Goal: Book appointment/travel/reservation

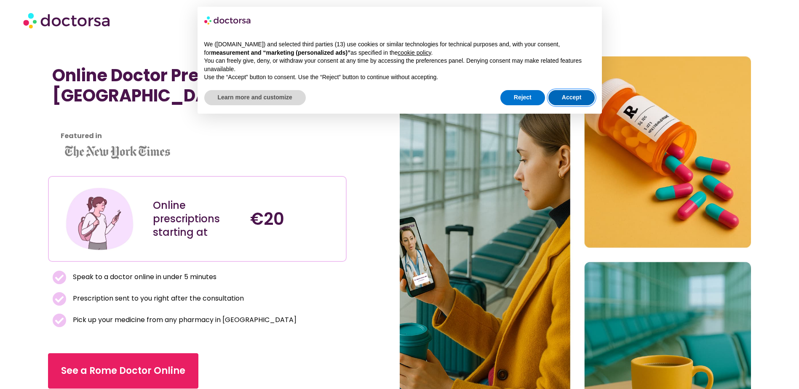
click at [568, 100] on button "Accept" at bounding box center [572, 97] width 47 height 15
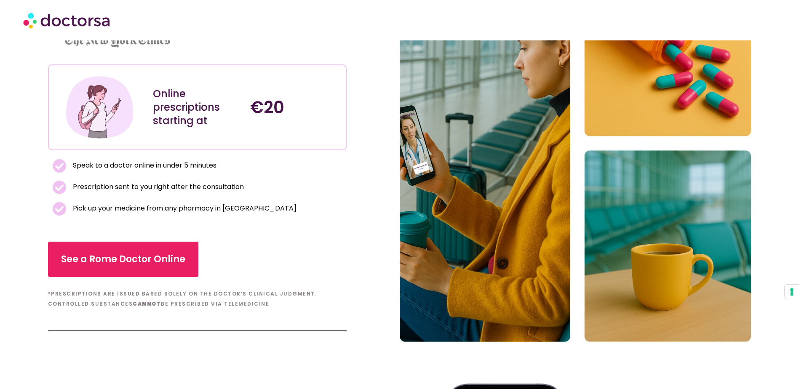
scroll to position [126, 0]
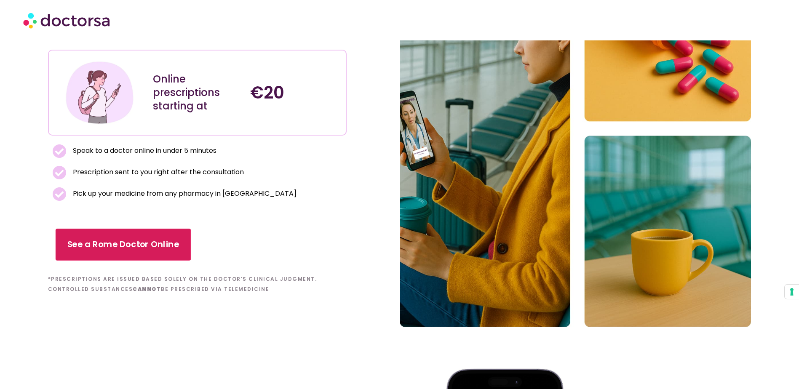
click at [113, 249] on span "See a Rome Doctor Online" at bounding box center [123, 245] width 112 height 12
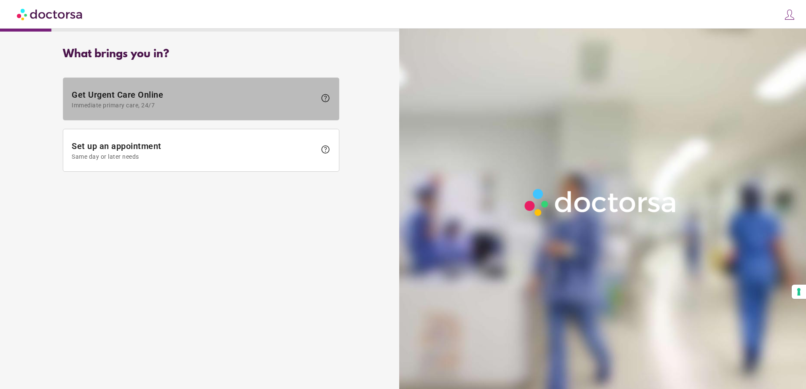
click at [324, 97] on span "help" at bounding box center [325, 98] width 10 height 10
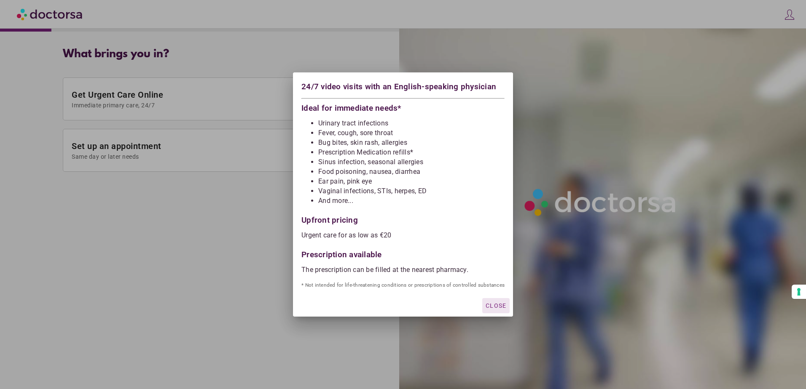
click at [500, 307] on span "Close" at bounding box center [495, 306] width 21 height 7
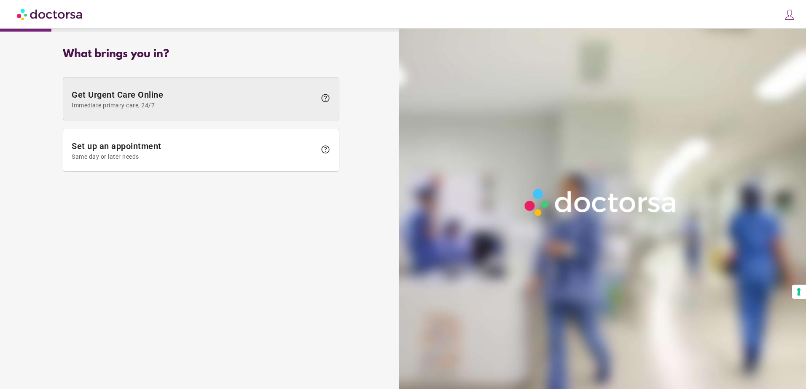
click at [130, 96] on span "Get Urgent Care Online Immediate primary care, 24/7" at bounding box center [194, 99] width 244 height 19
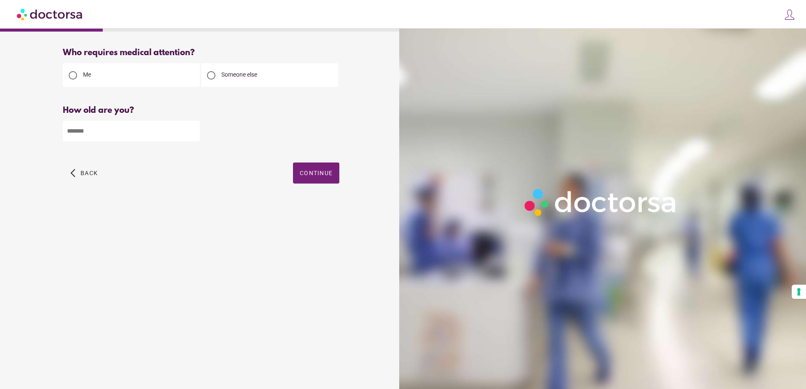
click at [211, 75] on div at bounding box center [211, 75] width 8 height 8
click at [83, 133] on input "number" at bounding box center [131, 131] width 137 height 21
type input "**"
click at [308, 177] on span "Continue" at bounding box center [316, 173] width 33 height 7
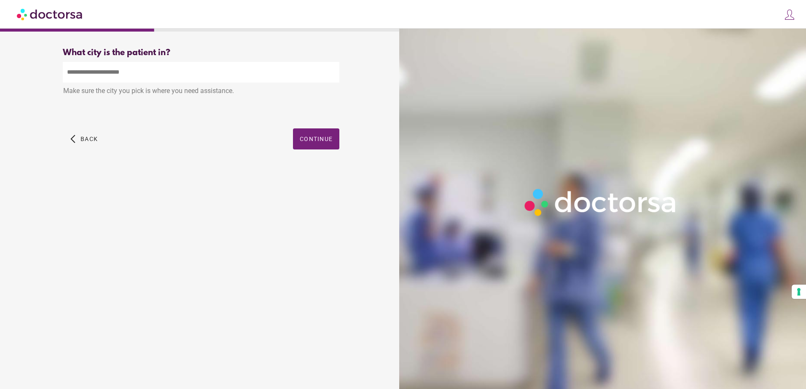
click at [129, 76] on input "text" at bounding box center [201, 72] width 276 height 21
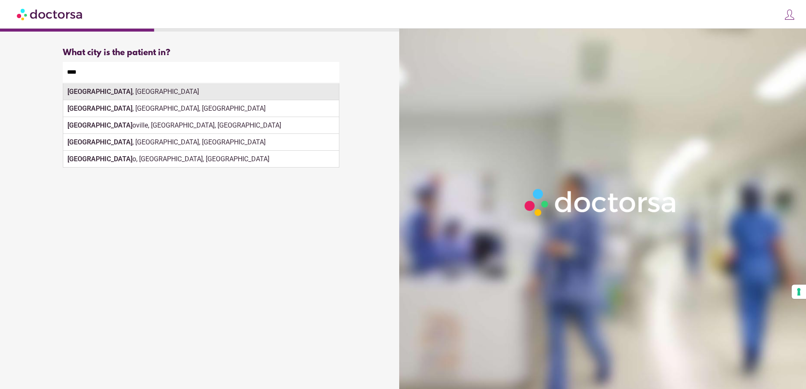
click at [89, 94] on div "Rome , Italy" at bounding box center [201, 91] width 276 height 17
type input "**********"
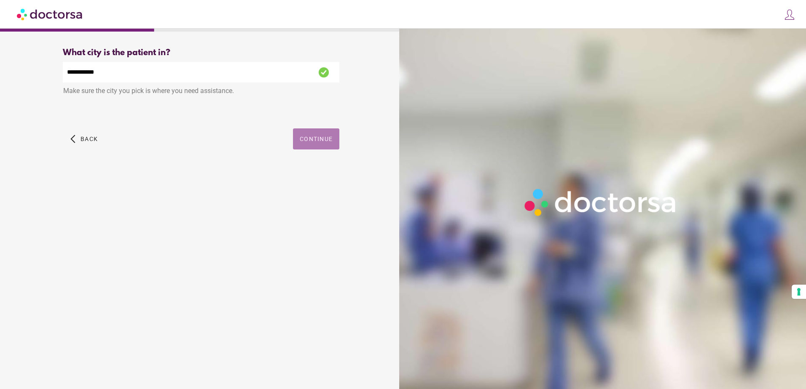
click at [315, 144] on span "button" at bounding box center [316, 139] width 46 height 21
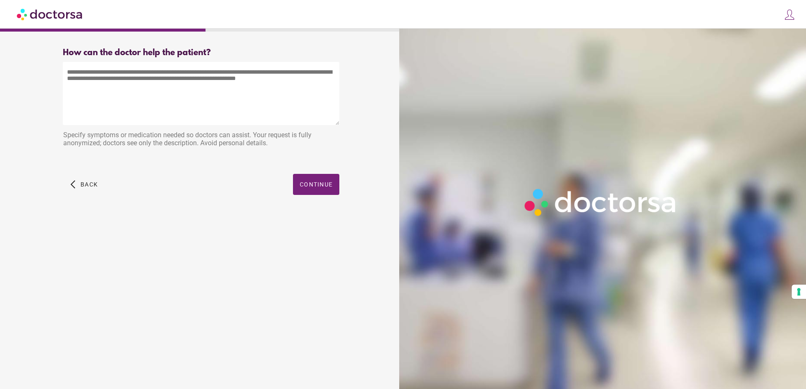
click at [96, 77] on textarea at bounding box center [201, 93] width 276 height 63
